Goal: Ask a question

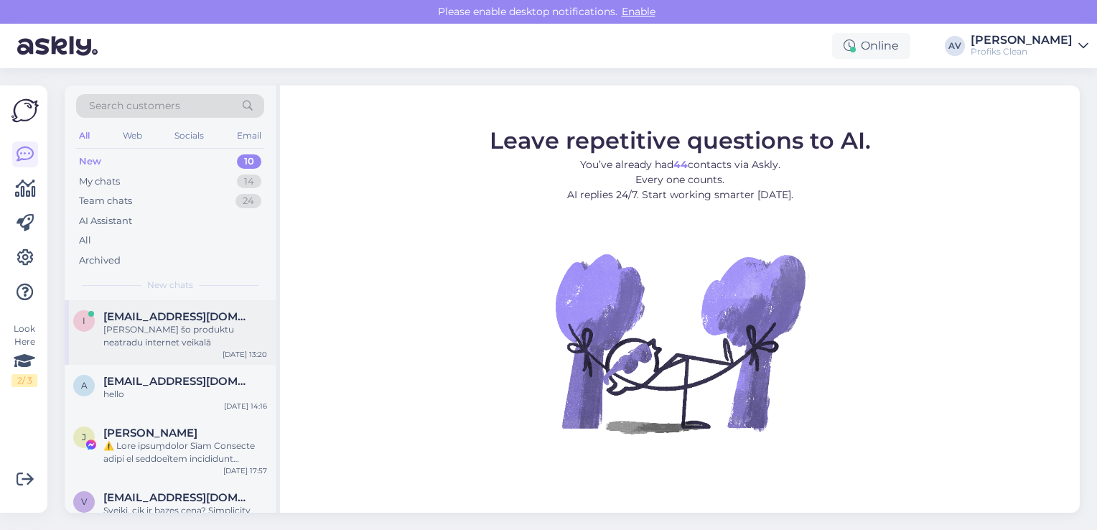
click at [151, 333] on div "[PERSON_NAME] šo produktu neatradu internet veikalā" at bounding box center [185, 336] width 164 height 26
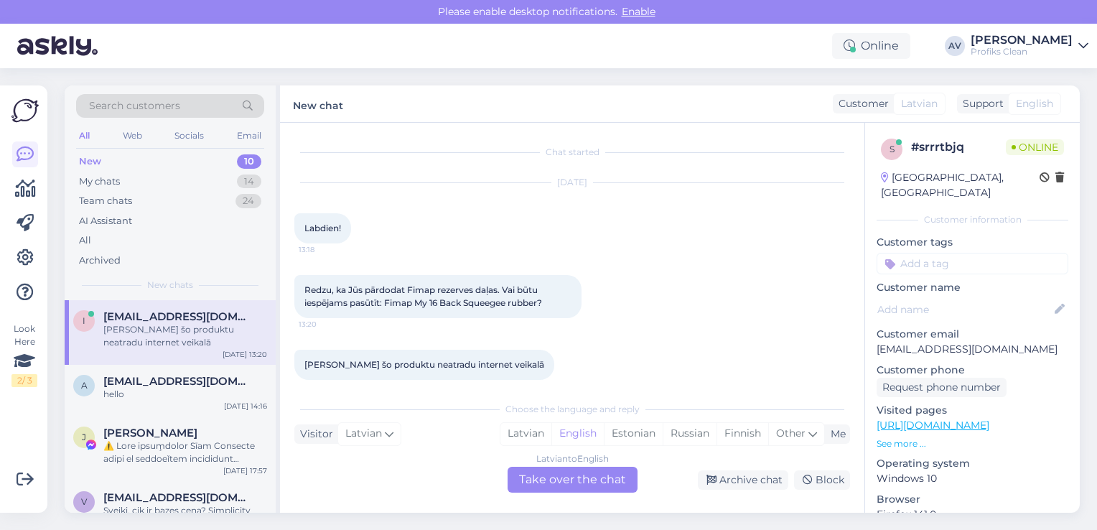
scroll to position [14, 0]
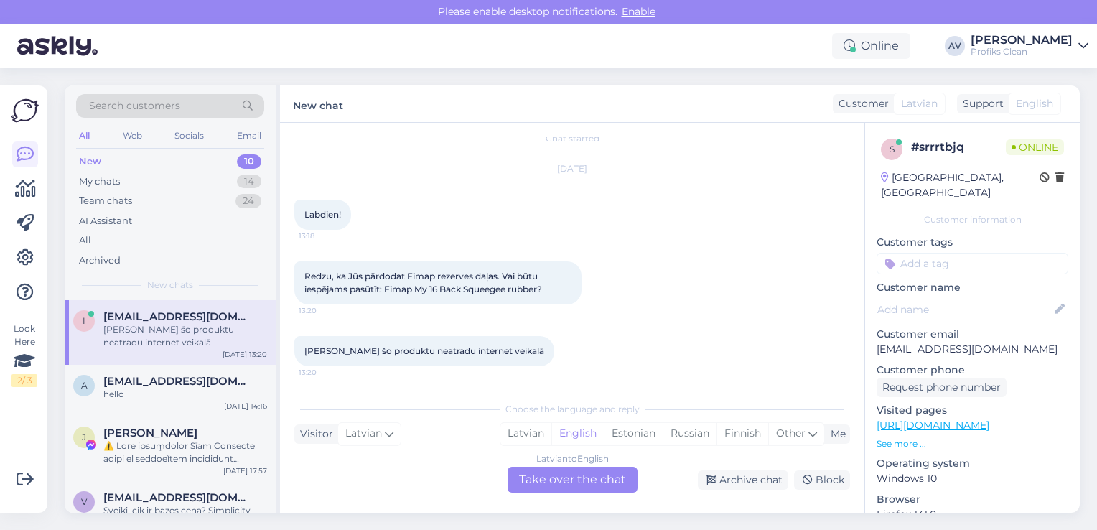
click at [566, 475] on div "Latvian to English Take over the chat" at bounding box center [572, 479] width 130 height 26
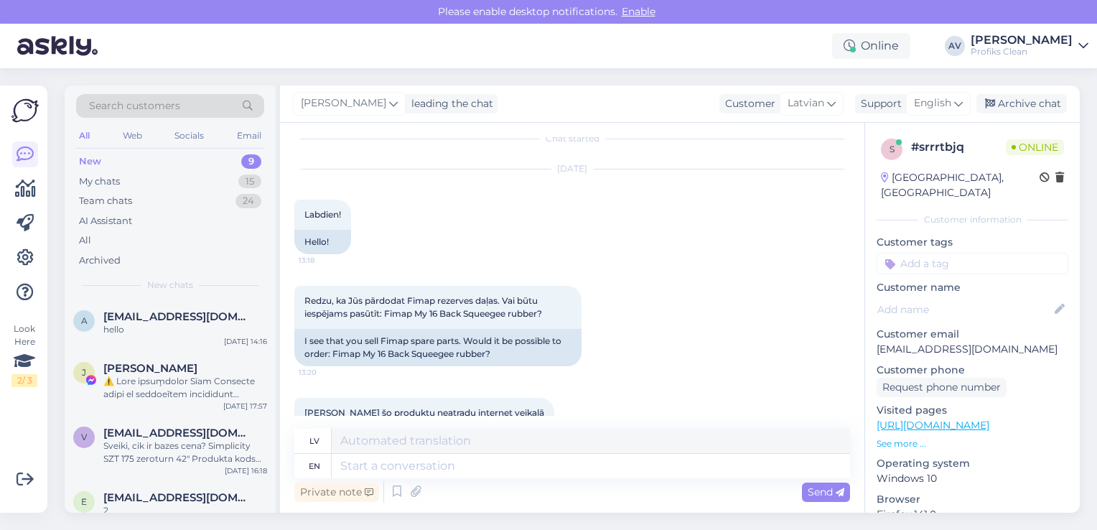
click at [980, 418] on link "[URL][DOMAIN_NAME]" at bounding box center [932, 424] width 113 height 13
drag, startPoint x: 540, startPoint y: 311, endPoint x: 388, endPoint y: 314, distance: 152.1
click at [388, 314] on span "Redzu, ka Jūs pārdodat Fimap rezerves daļas. Vai būtu iespējams pasūtīt: Fimap …" at bounding box center [423, 307] width 238 height 24
copy span "Fimap My 16 Back Squeegee rubbe"
drag, startPoint x: 543, startPoint y: 311, endPoint x: 388, endPoint y: 316, distance: 155.1
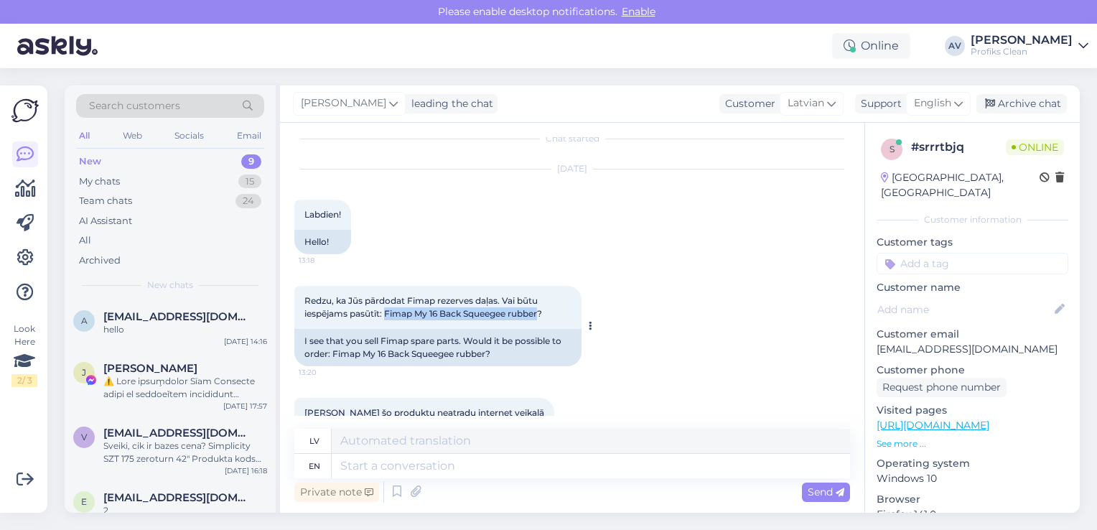
click at [388, 316] on span "Redzu, ka Jūs pārdodat Fimap rezerves daļas. Vai būtu iespējams pasūtīt: Fimap …" at bounding box center [423, 307] width 238 height 24
copy span "Fimap My 16 Back Squeegee rubber"
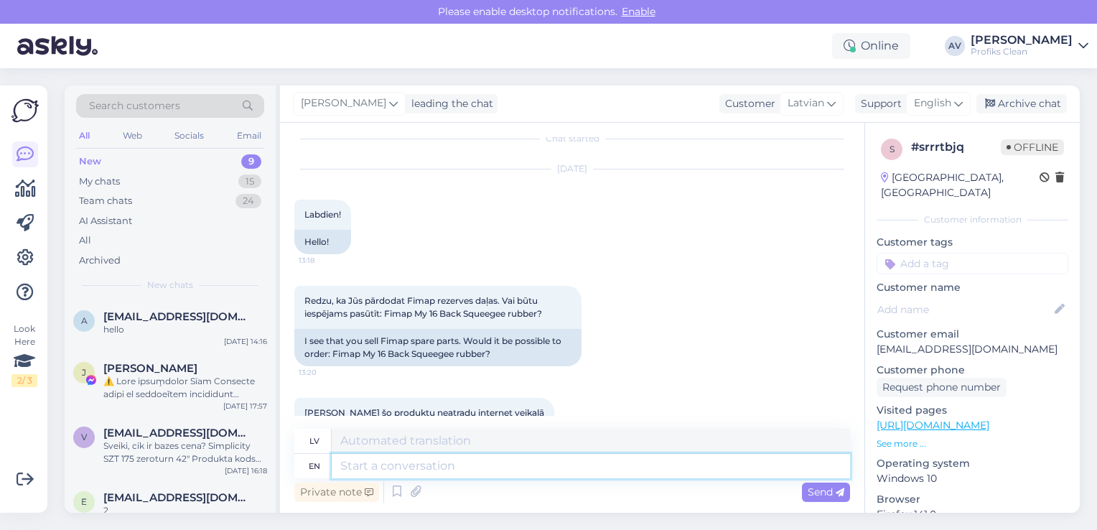
click at [393, 469] on textarea at bounding box center [591, 466] width 518 height 24
click at [379, 440] on textarea at bounding box center [591, 440] width 518 height 24
type textarea "l"
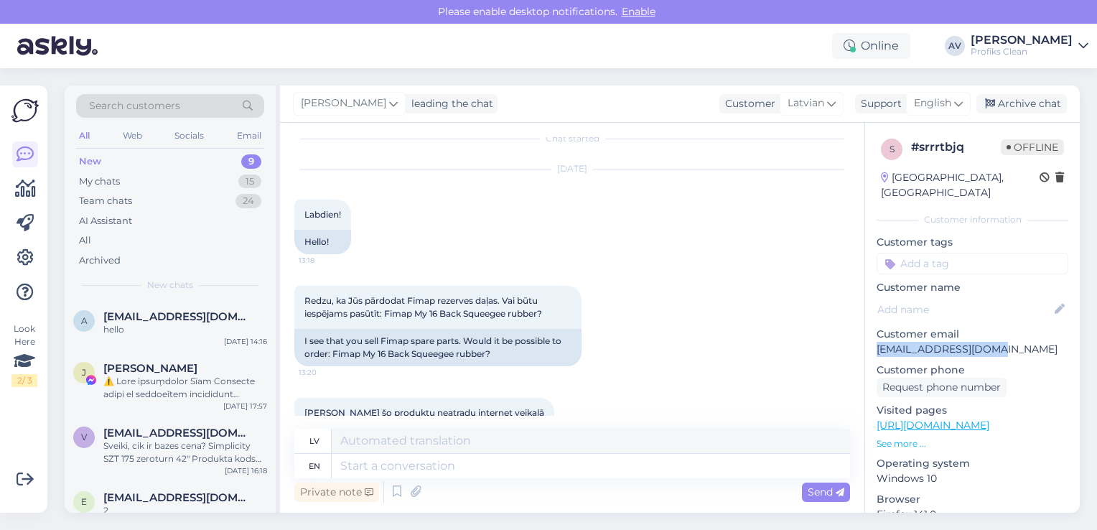
drag, startPoint x: 1008, startPoint y: 332, endPoint x: 873, endPoint y: 329, distance: 134.9
click at [873, 329] on div "s # srrrtbjq Offline [GEOGRAPHIC_DATA], [GEOGRAPHIC_DATA] Customer information …" at bounding box center [972, 425] width 215 height 605
copy p "[EMAIL_ADDRESS][DOMAIN_NAME]"
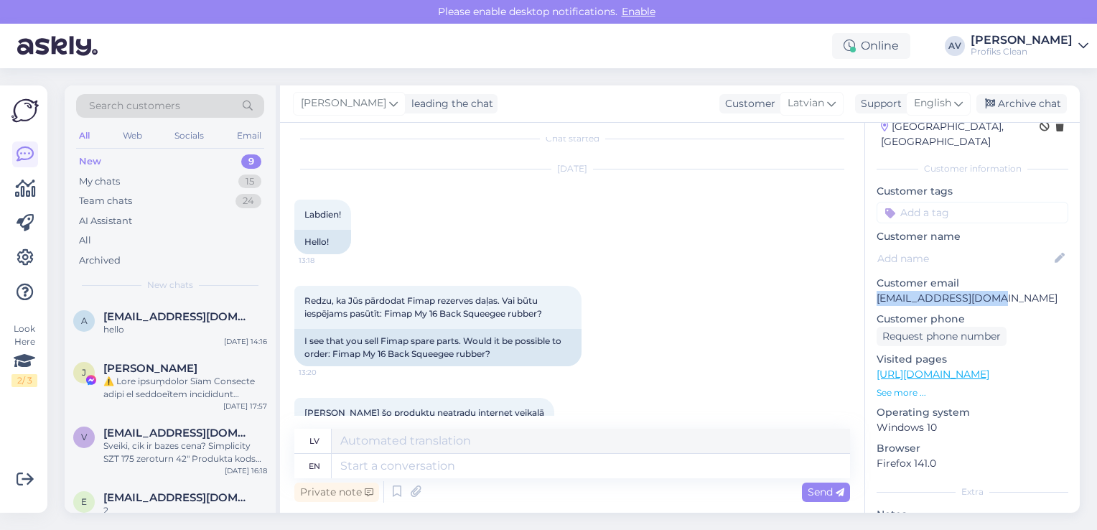
scroll to position [0, 0]
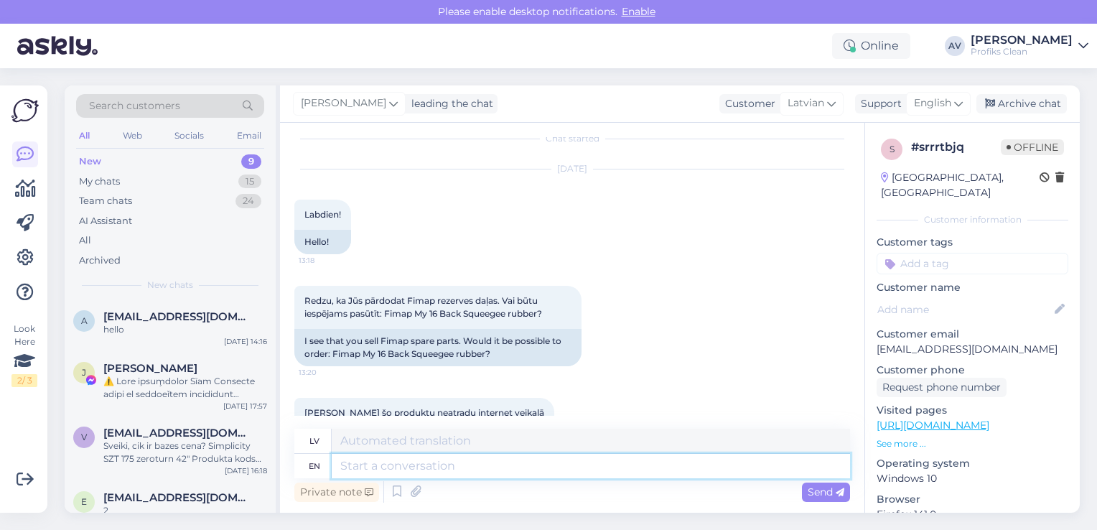
click at [395, 466] on textarea at bounding box center [591, 466] width 518 height 24
type textarea "hello,"
type textarea "sveiki,"
type textarea "hello, yes,"
type textarea "sveiki, [PERSON_NAME],"
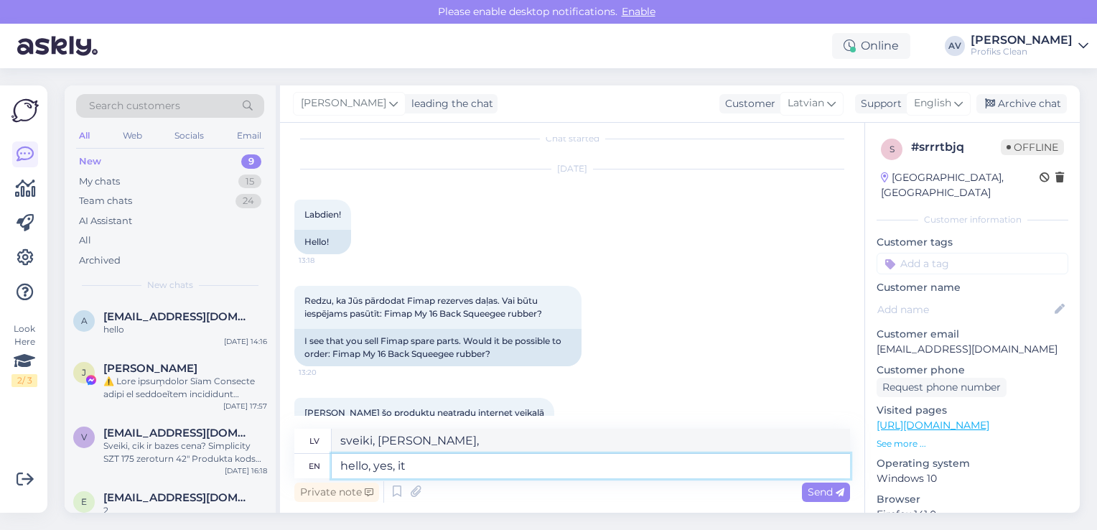
type textarea "hello, yes, it"
type textarea "sveiki, [PERSON_NAME], tas"
type textarea "hello, yes, it is"
type textarea "sveiki, [PERSON_NAME], tā ir"
type textarea "hello, yes, it is possible t"
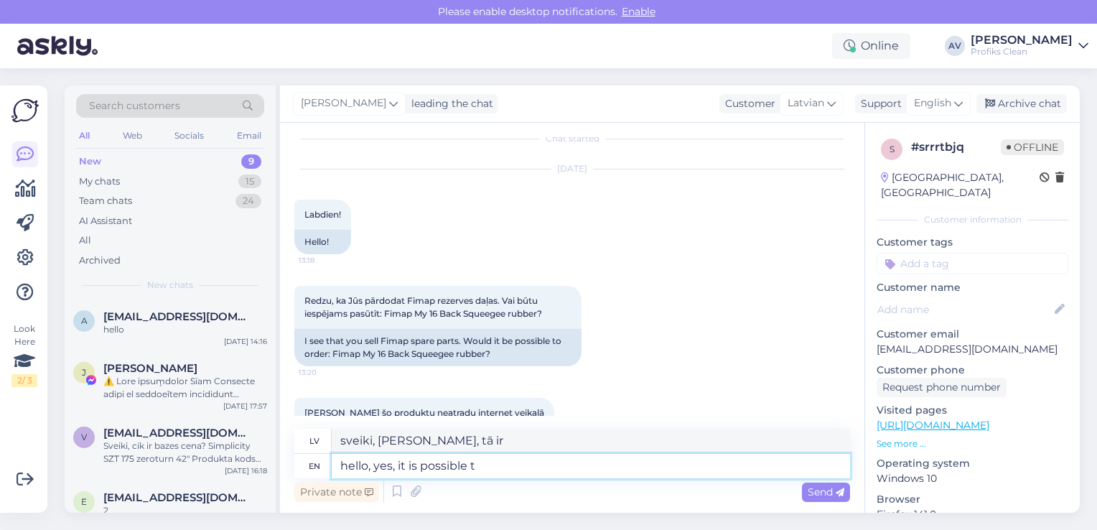
type textarea "sveiki, [PERSON_NAME], tas ir iespējams"
type textarea "hello, yes, it is possible to order."
type textarea "Sveiki, [PERSON_NAME], pasūtīt ir iespējams."
type textarea "hello, yes, it is possible to order. front"
type textarea "Sveiki, [PERSON_NAME], pasūtīt ir iespējams. Priekšpusē"
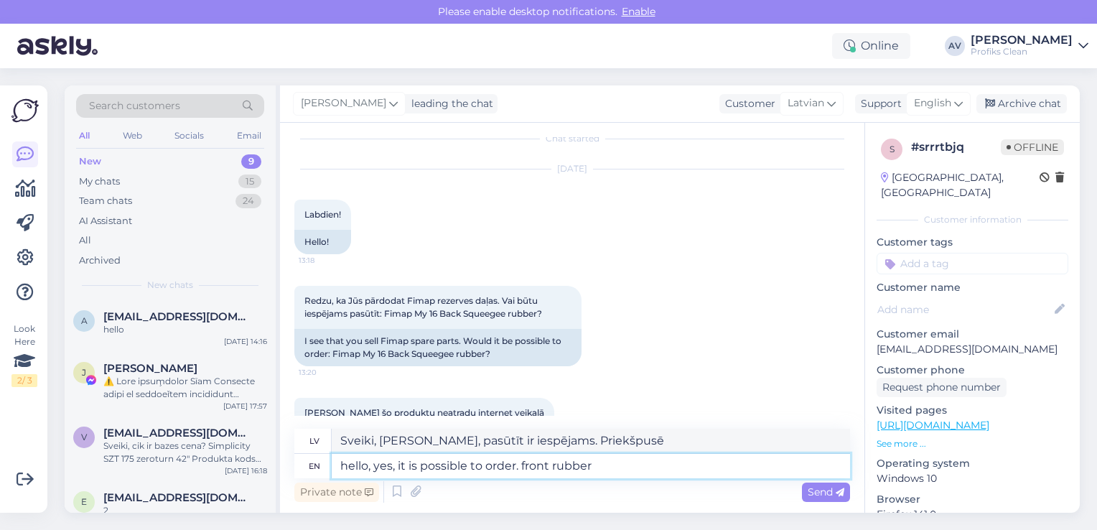
type textarea "hello, yes, it is possible to order. front rubber -"
type textarea "Sveiki, [PERSON_NAME], ir iespējams pasūtīt. Priekšējā gumija"
type textarea "hello, yes, it is possible to order. front rubber -"
type textarea "Sveiki, [PERSON_NAME], ir iespējams pasūtīt. Priekšējā gumija -"
type textarea "hello, yes, it is possible to order. front rubber"
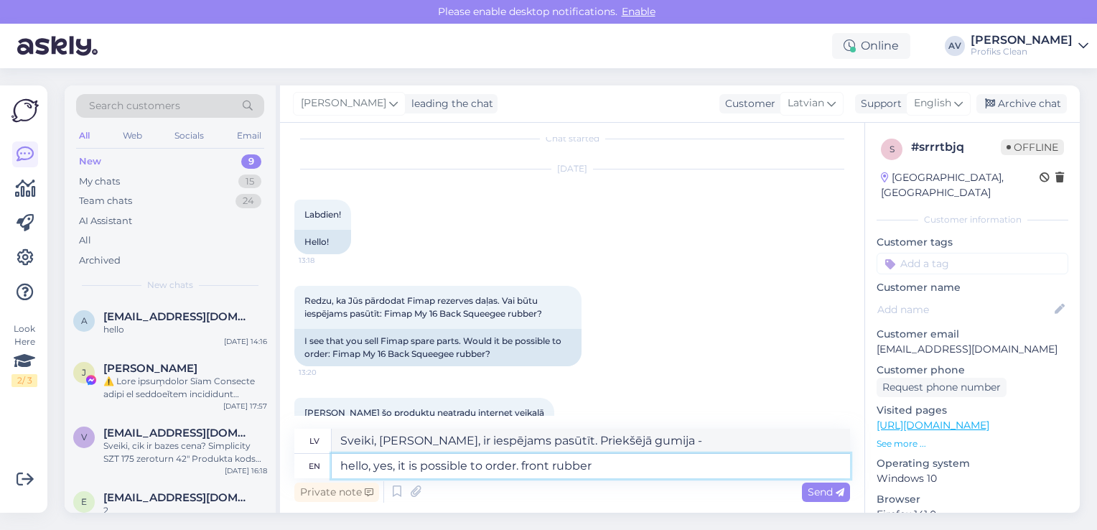
type textarea "Sveiki, [PERSON_NAME], ir iespējams pasūtīt. Priekšējā gumija"
type textarea "hello, yes, it is possible to order. front rubber code"
type textarea "Sveiki, [PERSON_NAME], ir iespējams pasūtīt. Priekšējās gumijas kods"
paste textarea "HPCO420648"
type textarea "hello, yes, it is possible to order. front rubber code HPCO420648"
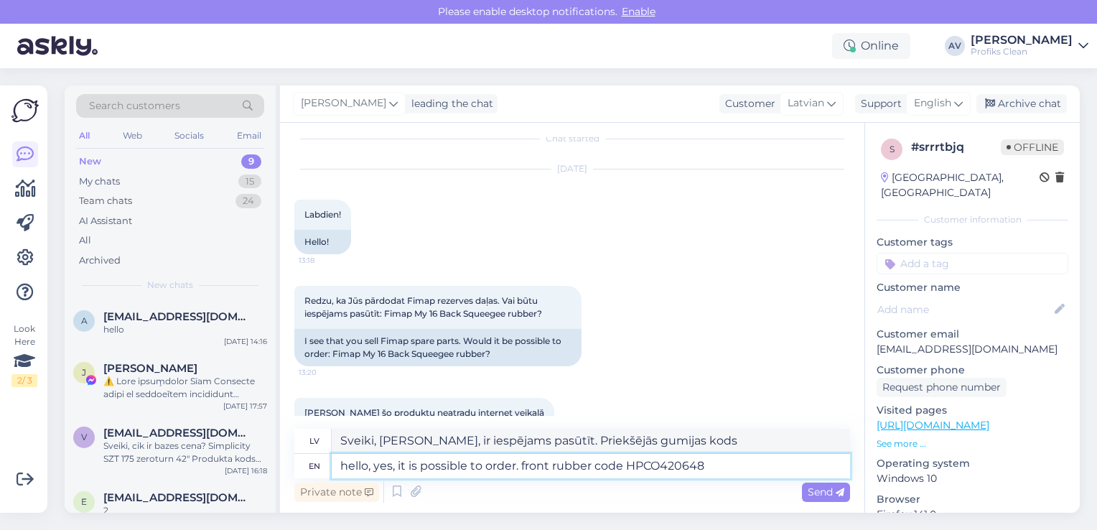
type textarea "Sveiki, [DEMOGRAPHIC_DATA], to ir iespējams pasūtīt. Priekšējās gumijas kods HP…"
type textarea "hello, yes, it is possible to order. front rubber code HPCO420648 -"
type textarea "Sveiki, [PERSON_NAME], ir iespējams pasūtīt. Priekšējās gumijas kods HPCO420648…"
type textarea "hello, yes, it is possible to order. front rubber code HPCO420648 - 17,"
type textarea "Sveiki, [PERSON_NAME], ir iespējams pasūtīt. Priekšējās gumijas kods HPCO420648…"
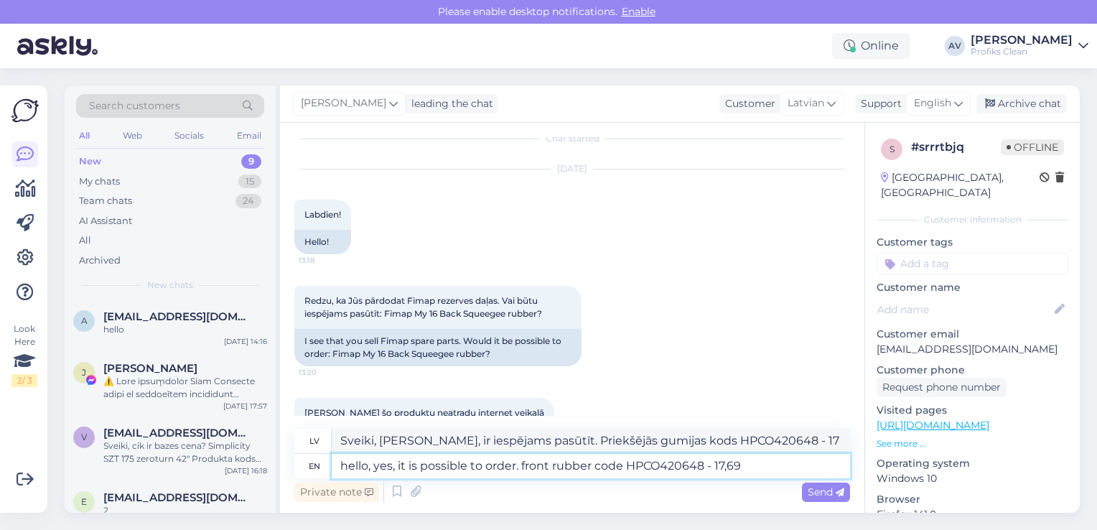
type textarea "hello, yes, it is possible to order. front rubber code HPCO420648 - 17,69"
type textarea "Sveiki, [DEMOGRAPHIC_DATA], to ir iespējams pasūtīt. Priekšējās gumijas kods HP…"
type textarea "hello, yes, it is possible to order. front rubber code HPCO420648 - 17,69 eur"
type textarea "Sveiki, [PERSON_NAME], ir iespējams pasūtīt. Priekšējā gumija, kods HPCO420648 …"
type textarea "hello, yes, it is possible to order. front rubber code HPCO420648 - 17,69 eur w…"
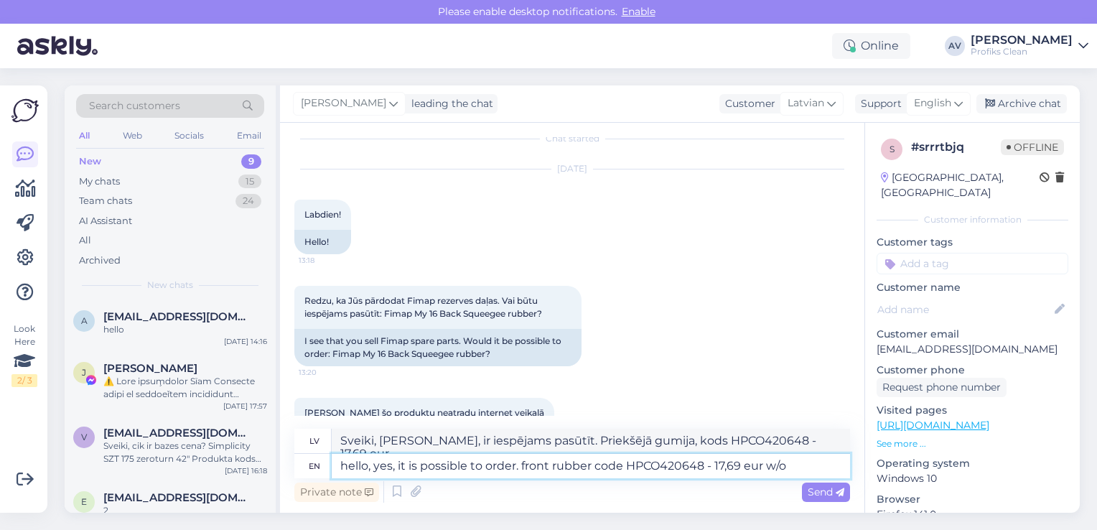
type textarea "Sveiki, [PERSON_NAME], ir iespējams pasūtīt. Priekšējā gumija, kods HPCO420648 …"
type textarea "hello, yes, it is possible to order. front rubber code HPCO420648 - 17,69 eur w…"
type textarea "Sveiki, [PERSON_NAME], ir iespējams pasūtīt. Priekšējā gumija, kods HPCO420648 …"
type textarea "hello, yes, it is possible to order. front rubber code HPCO420648 - 17,69 eur w…"
type textarea "Sveiki, [PERSON_NAME], ir iespējams pasūtīt. priekšējā gumija kods HPCO420648 -…"
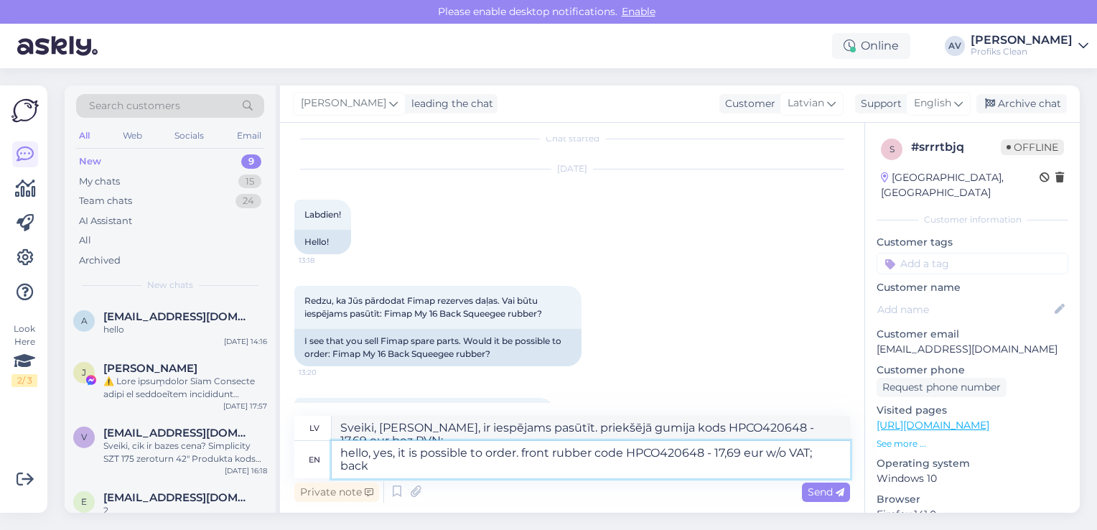
type textarea "hello, yes, it is possible to order. front rubber code HPCO420648 - 17,69 eur w…"
type textarea "Sveiki, [PERSON_NAME], pasūtīt ir iespējams. Priekšējā gumija, kods HPCO420648 …"
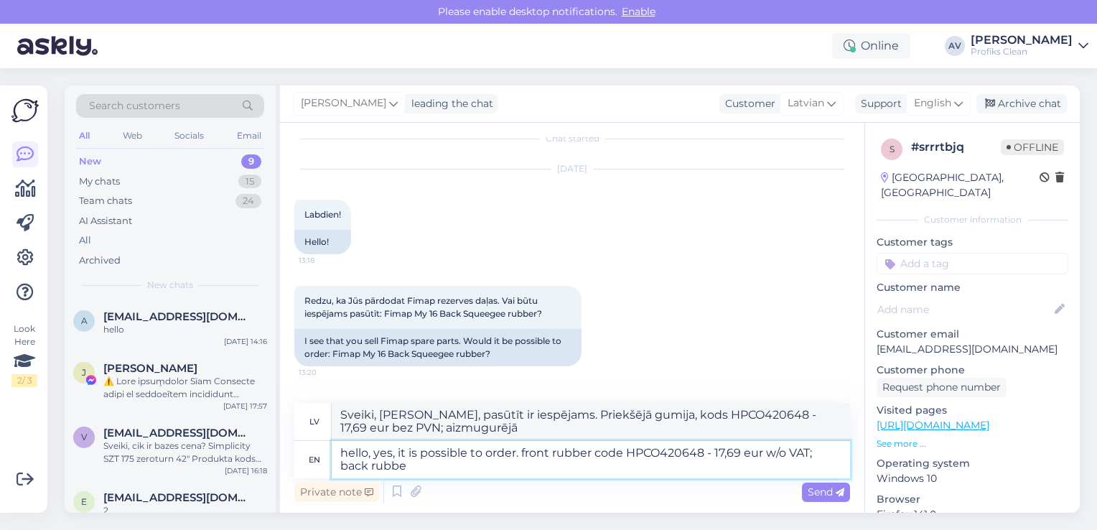
type textarea "hello, yes, it is possible to order. front rubber code HPCO420648 - 17,69 eur w…"
type textarea "Sveiki, [PERSON_NAME], ir iespējams pasūtīt. Priekšējā gumija, kods HPCO420648 …"
type textarea "hello, yes, it is possible to order. front rubber code HPCO420648 - 17,69 eur w…"
type textarea "Sveiki, [PERSON_NAME], pasūtīt ir iespējams. Priekšējā gumija, kods HPCO420648 …"
paste textarea "HPCO420649"
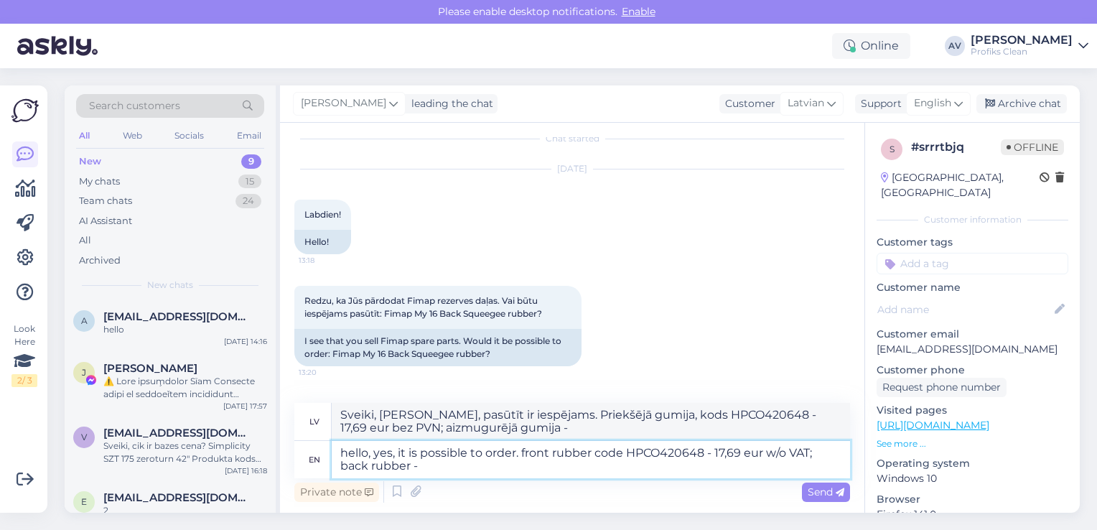
type textarea "hello, yes, it is possible to order. front rubber code HPCO420648 - 17,69 eur w…"
type textarea "Sveiki, [PERSON_NAME], pasūtīt ir iespējams. Priekšējā gumija, kods HPCO420648 …"
type textarea "hello, yes, it is possible to order. front rubber code HPCO420648 - 17,69 eur w…"
type textarea "Sveiki, [PERSON_NAME], pasūtīt ir iespējams. Priekšējā gumija, kods HPCO420648 …"
type textarea "hello, yes, it is possible to order. front rubber code HPCO420648 - 17,69 eur w…"
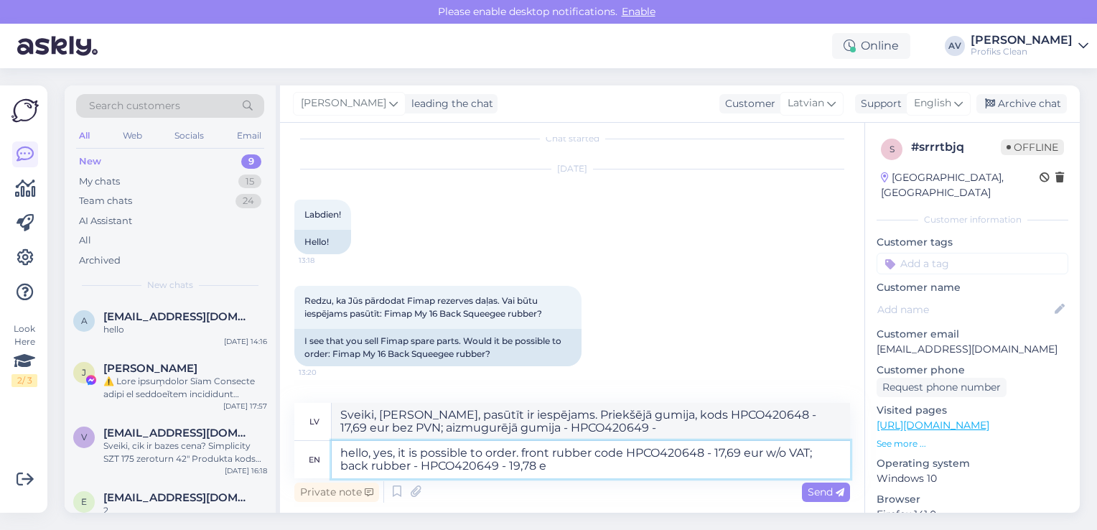
type textarea "Sveiki, [PERSON_NAME], pasūtīt ir iespējams. Priekšējā gumija, kods HPCO420648 …"
type textarea "hello, yes, it is possible to order. front rubber code HPCO420648 - 17,69 eur w…"
type textarea "Sveiki, [PERSON_NAME], pasūtīt ir iespējams. Priekšējā gumija, kods HPCO420648 …"
type textarea "hello, yes, it is possible to order. front rubber code HPCO420648 - 17,69 eur w…"
type textarea "Sveiki, [PERSON_NAME], pasūtīt ir iespējams. Priekšējā gumija ar kodu HPCO42064…"
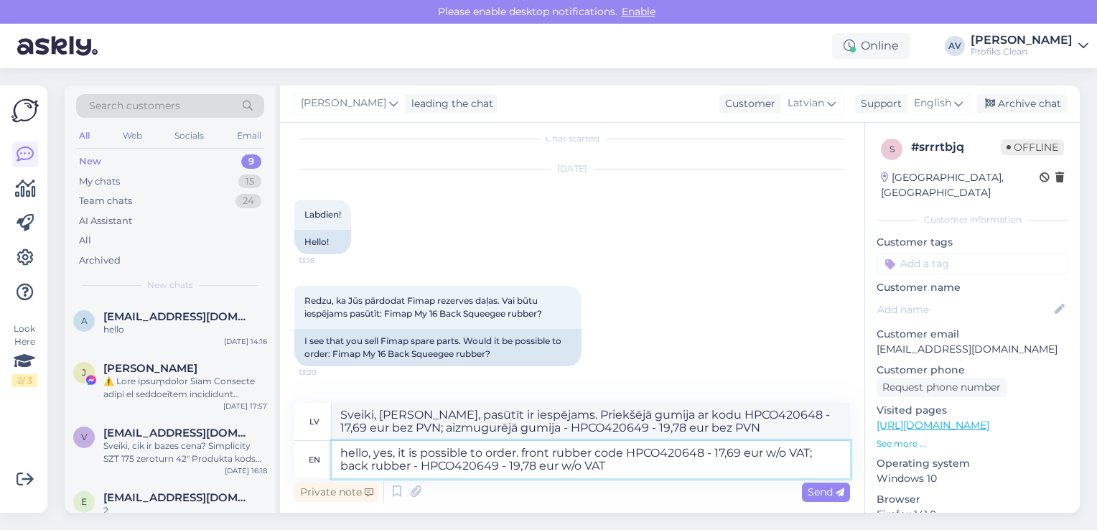
click at [349, 451] on textarea "hello, yes, it is possible to order. front rubber code HPCO420648 - 17,69 eur w…" at bounding box center [591, 459] width 518 height 37
drag, startPoint x: 614, startPoint y: 464, endPoint x: 629, endPoint y: 478, distance: 20.3
click at [616, 464] on textarea "Hello, yes, it is possible to order. front rubber code HPCO420648 - 17,69 eur w…" at bounding box center [591, 459] width 518 height 37
type textarea "Hello, yes, it is possible to order. front rubber code HPCO420648 - 17,69 eur w…"
type textarea "Sveiki, [PERSON_NAME], pasūtīt ir iespējams. Priekšējā gumija ar kodu HPCO42064…"
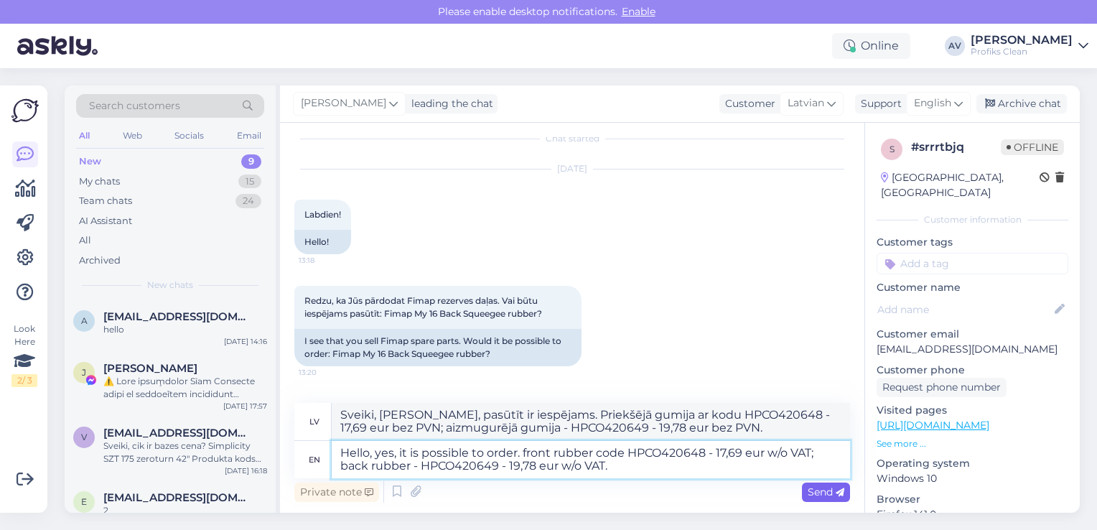
type textarea "Hello, yes, it is possible to order. front rubber code HPCO420648 - 17,69 eur w…"
click at [818, 490] on span "Send" at bounding box center [825, 491] width 37 height 13
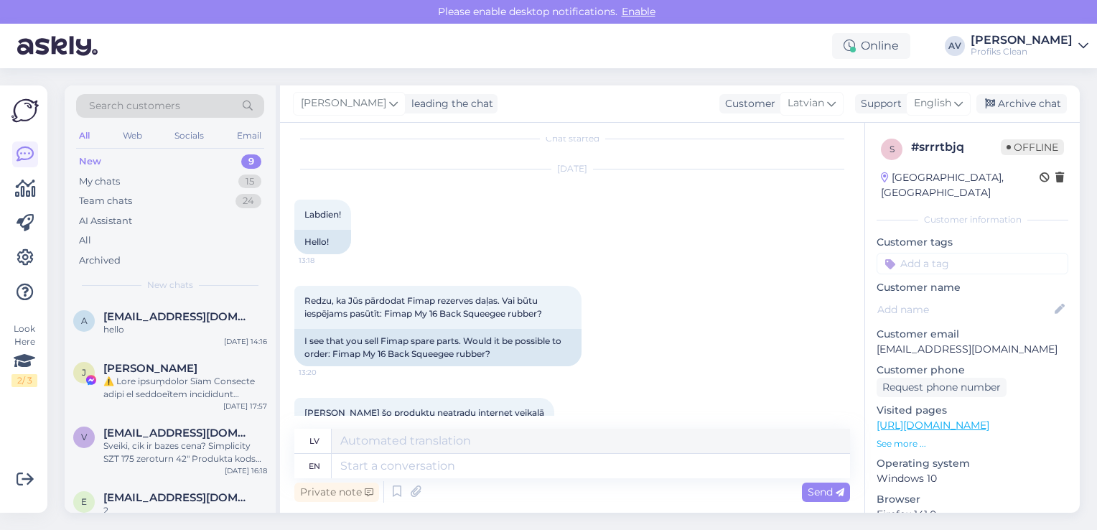
scroll to position [203, 0]
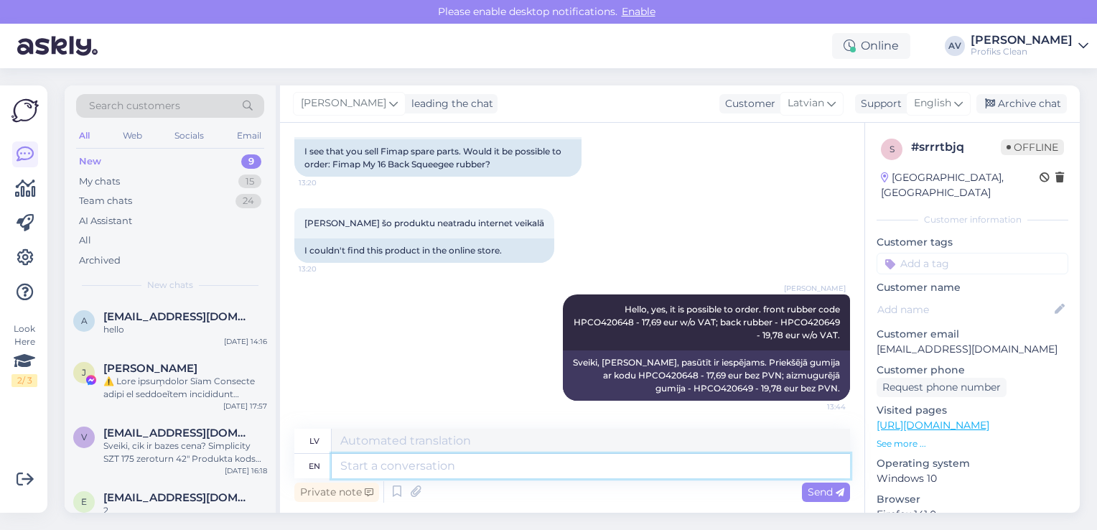
click at [522, 466] on textarea at bounding box center [591, 466] width 518 height 24
type textarea "if"
type textarea "ja"
type textarea "if you"
type textarea "ja tu"
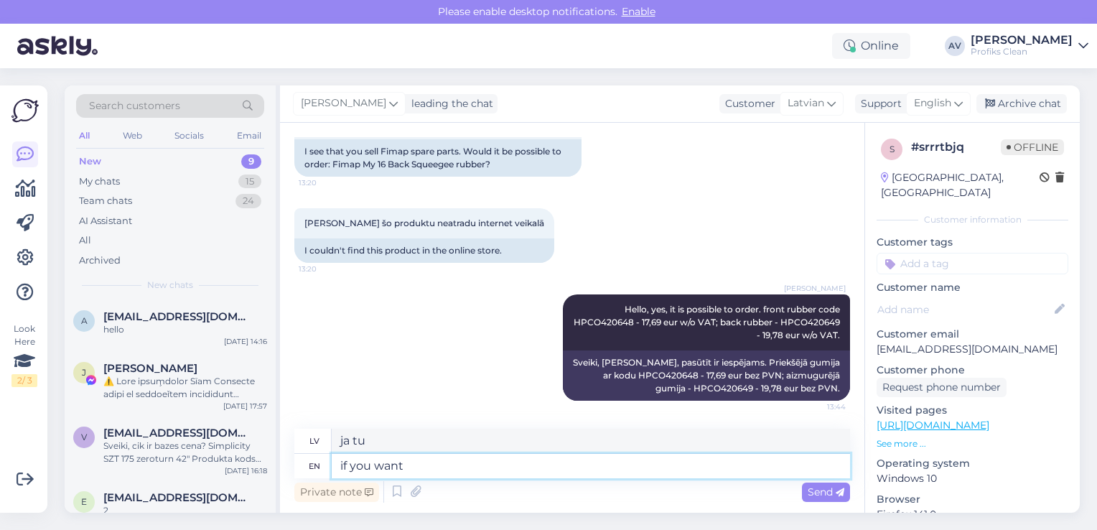
type textarea "if you want t"
type textarea "ja vēlaties"
type textarea "if you want to order,"
type textarea "ja vēlaties [DEMOGRAPHIC_DATA],"
type textarea "if you want to order, please"
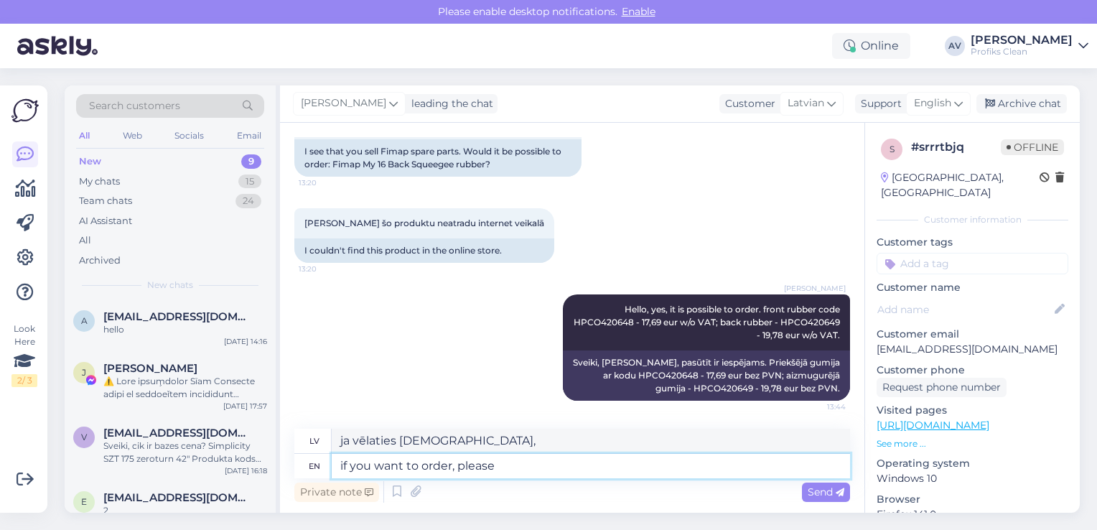
type textarea "ja vēlaties pasūtīt, lūdzu"
type textarea "if you want to order, please send"
type textarea "ja vēlaties [DEMOGRAPHIC_DATA], lūdzu, atsūtiet"
type textarea "if you want to order, please send company"
type textarea "Ja vēlaties pasūtīt, lūdzu, [DEMOGRAPHIC_DATA] uzņēmumam"
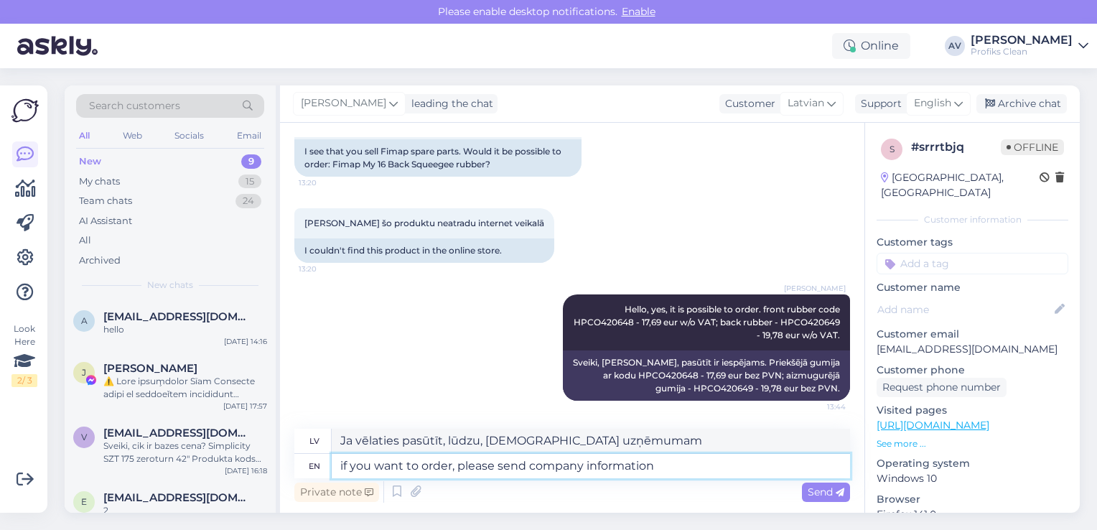
type textarea "if you want to order, please send company information"
type textarea "Ja vēlaties pasūtīt, lūdzu, nosūtiet uzņēmuma informāciju"
type textarea "if you want to order, please send company information to a"
type textarea "Ja vēlaties veikt pasūtījumu, lūdzu, nosūtiet uzņēmuma informāciju uz"
type textarea "if you want to order, please send company information to [EMAIL_ADDRESS][DOMAIN…"
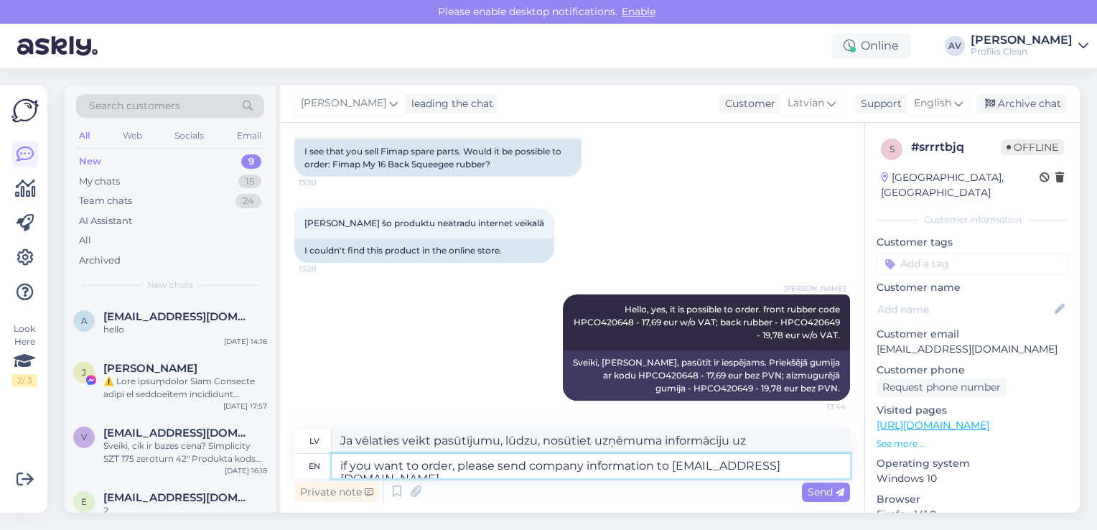
type textarea "Ja vēlaties veikt pasūtījumu, lūdzu, sūtiet uzņēmuma informāciju uz [EMAIL_ADDR…"
type textarea "if you want to order, please send company information to [EMAIL_ADDRESS][DOMAIN…"
type textarea "Ja vēlaties pasūtīt, lūdzu, sūtiet uzņēmuma informāciju uz [EMAIL_ADDRESS][DOMA…"
type textarea "if you want to order, please send company information to [EMAIL_ADDRESS][DOMAIN…"
type textarea "Ja vēlaties pasūtīt, lūdzu, sūtiet uzņēmuma informāciju uz [EMAIL_ADDRESS][DOMA…"
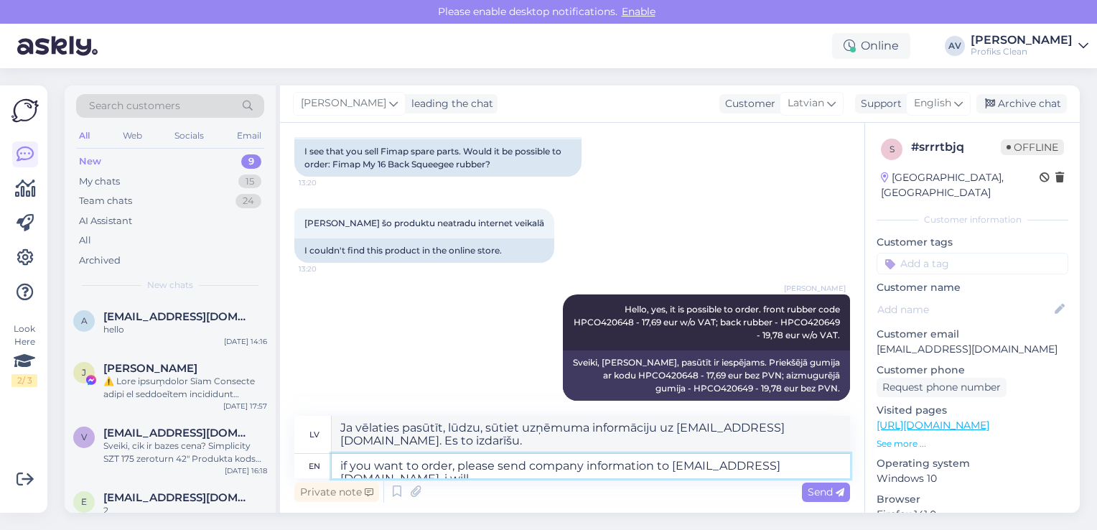
scroll to position [216, 0]
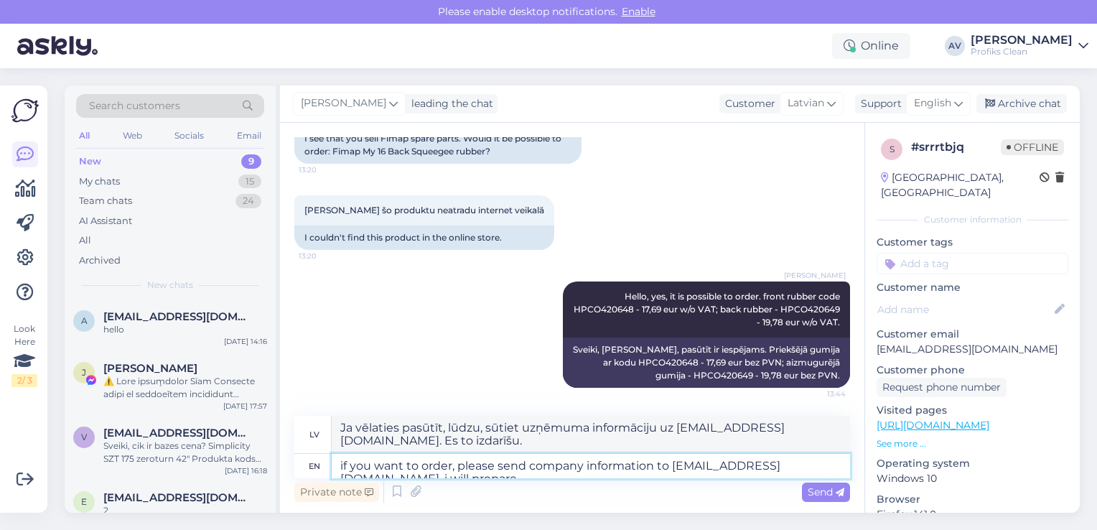
type textarea "if you want to order, please send company information to [EMAIL_ADDRESS][DOMAIN…"
type textarea "Ja vēlaties pasūtīt, lūdzu, sūtiet uzņēmuma informāciju uz [EMAIL_ADDRESS][DOMA…"
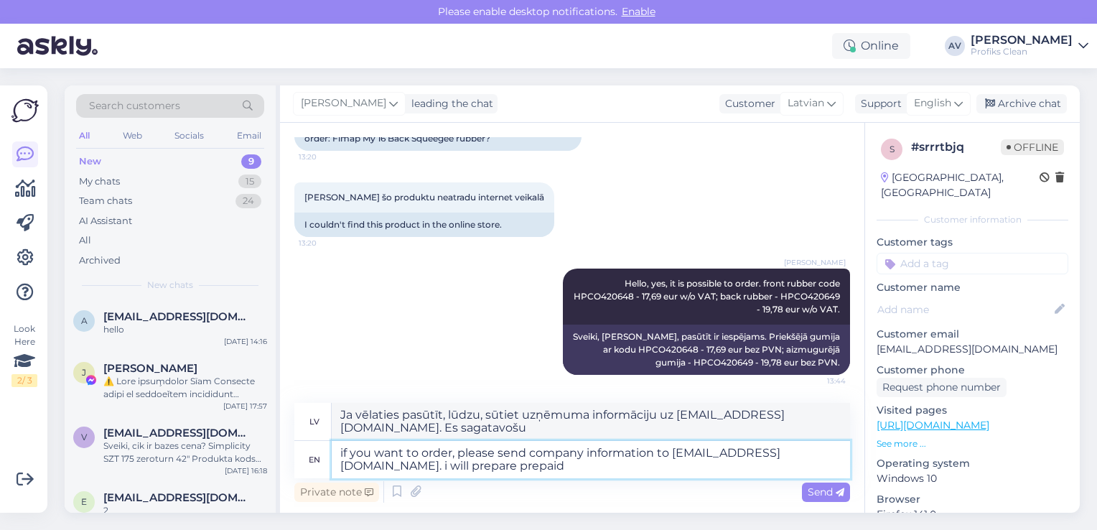
type textarea "if you want to order, please send company information to [EMAIL_ADDRESS][DOMAIN…"
type textarea "Ja vēlaties pasūtīt, lūdzu, sūtiet uzņēmuma informāciju uz [EMAIL_ADDRESS][DOMA…"
type textarea "if you want to order, please send company information to [EMAIL_ADDRESS][DOMAIN…"
type textarea "Ja vēlaties pasūtīt, lūdzu, sūtiet uzņēmuma informāciju uz [EMAIL_ADDRESS][DOMA…"
type textarea "if you want to order, please send company information to [EMAIL_ADDRESS][DOMAIN…"
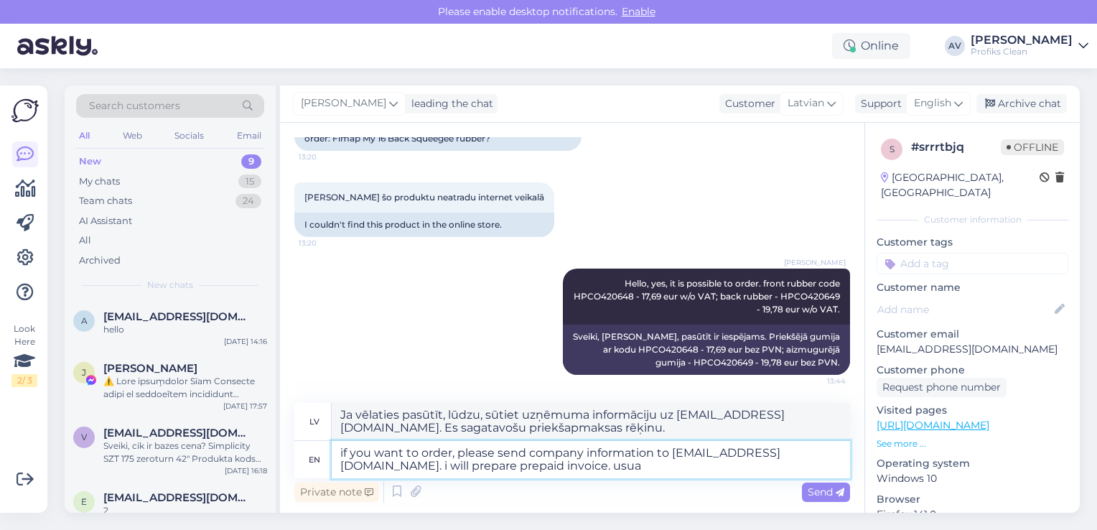
type textarea "Ja vēlaties pasūtīt, lūdzu, sūtiet uzņēmuma informāciju uz [EMAIL_ADDRESS][DOMA…"
type textarea "if you want to order, please send company information to [EMAIL_ADDRESS][DOMAIN…"
type textarea "Ja vēlaties pasūtīt, lūdzu, sūtiet uzņēmuma informāciju uz [EMAIL_ADDRESS][DOMA…"
type textarea "if you want to order, please send company information to [EMAIL_ADDRESS][DOMAIN…"
type textarea "Ja vēlaties pasūtīt, lūdzu, sūtiet uzņēmuma informāciju uz [EMAIL_ADDRESS][DOMA…"
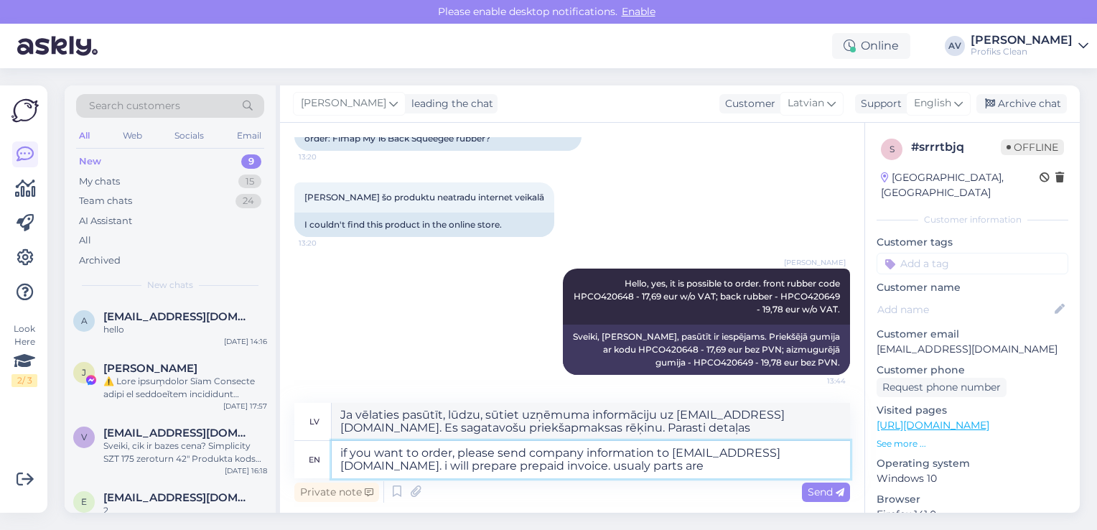
type textarea "if you want to order, please send company information to [EMAIL_ADDRESS][DOMAIN…"
type textarea "Ja vēlaties pasūtīt, lūdzu, sūtiet uzņēmuma informāciju uz [EMAIL_ADDRESS][DOMA…"
type textarea "if you want to order, please send company information to [EMAIL_ADDRESS][DOMAIN…"
type textarea "Ja vēlaties pasūtīt, lūdzu, sūtiet uzņēmuma informāciju uz [EMAIL_ADDRESS][DOMA…"
type textarea "if you want to order, please send company information to [EMAIL_ADDRESS][DOMAIN…"
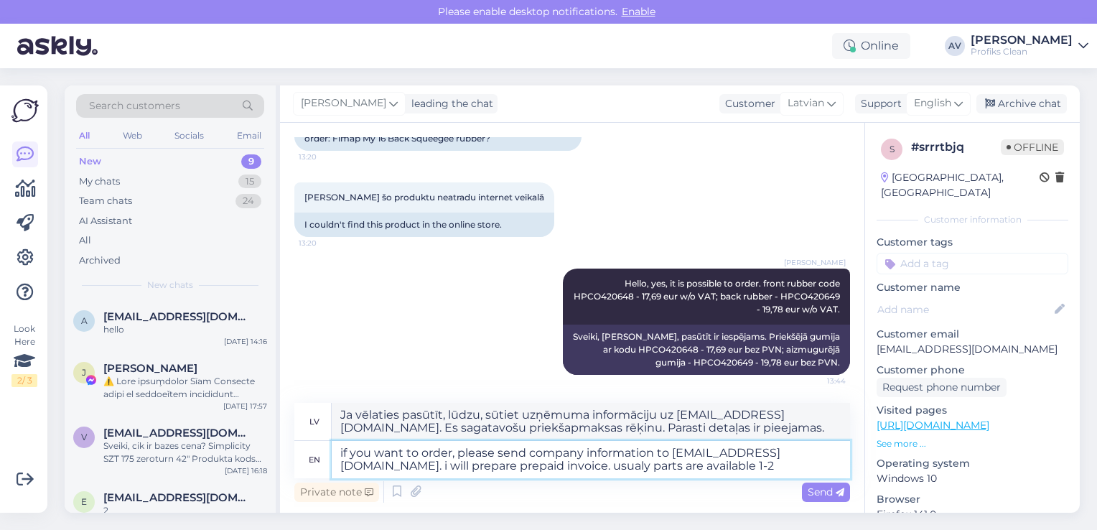
type textarea "Ja vēlaties pasūtīt, lūdzu, sūtiet uzņēmuma informāciju uz [EMAIL_ADDRESS][DOMA…"
type textarea "if you want to order, please send company information to [EMAIL_ADDRESS][DOMAIN…"
type textarea "Ja vēlaties pasūtīt, lūdzu, sūtiet uzņēmuma informāciju uz [EMAIL_ADDRESS][DOMA…"
type textarea "if you want to order, please send company information to [EMAIL_ADDRESS][DOMAIN…"
click at [817, 492] on span "Send" at bounding box center [825, 491] width 37 height 13
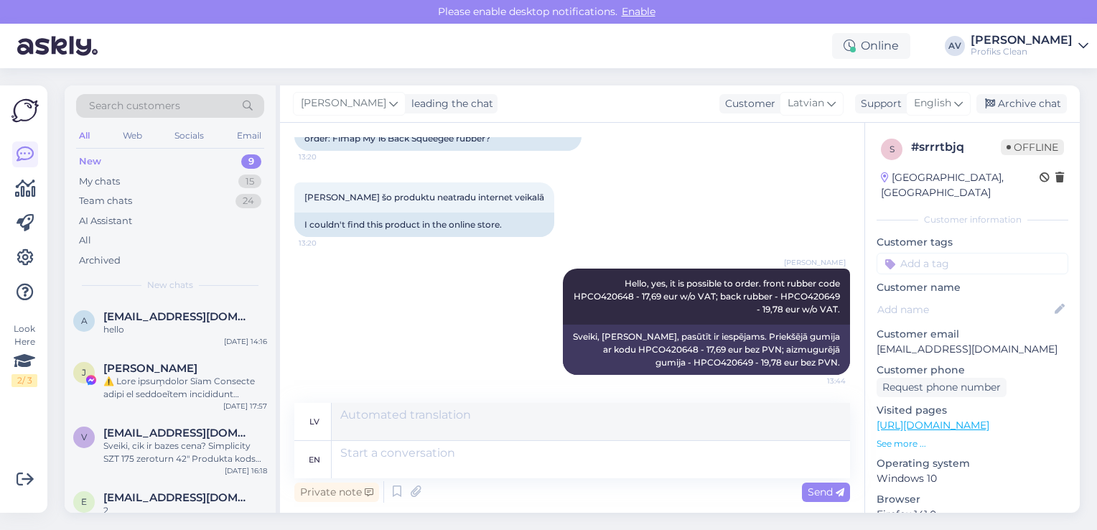
scroll to position [341, 0]
